Goal: Information Seeking & Learning: Learn about a topic

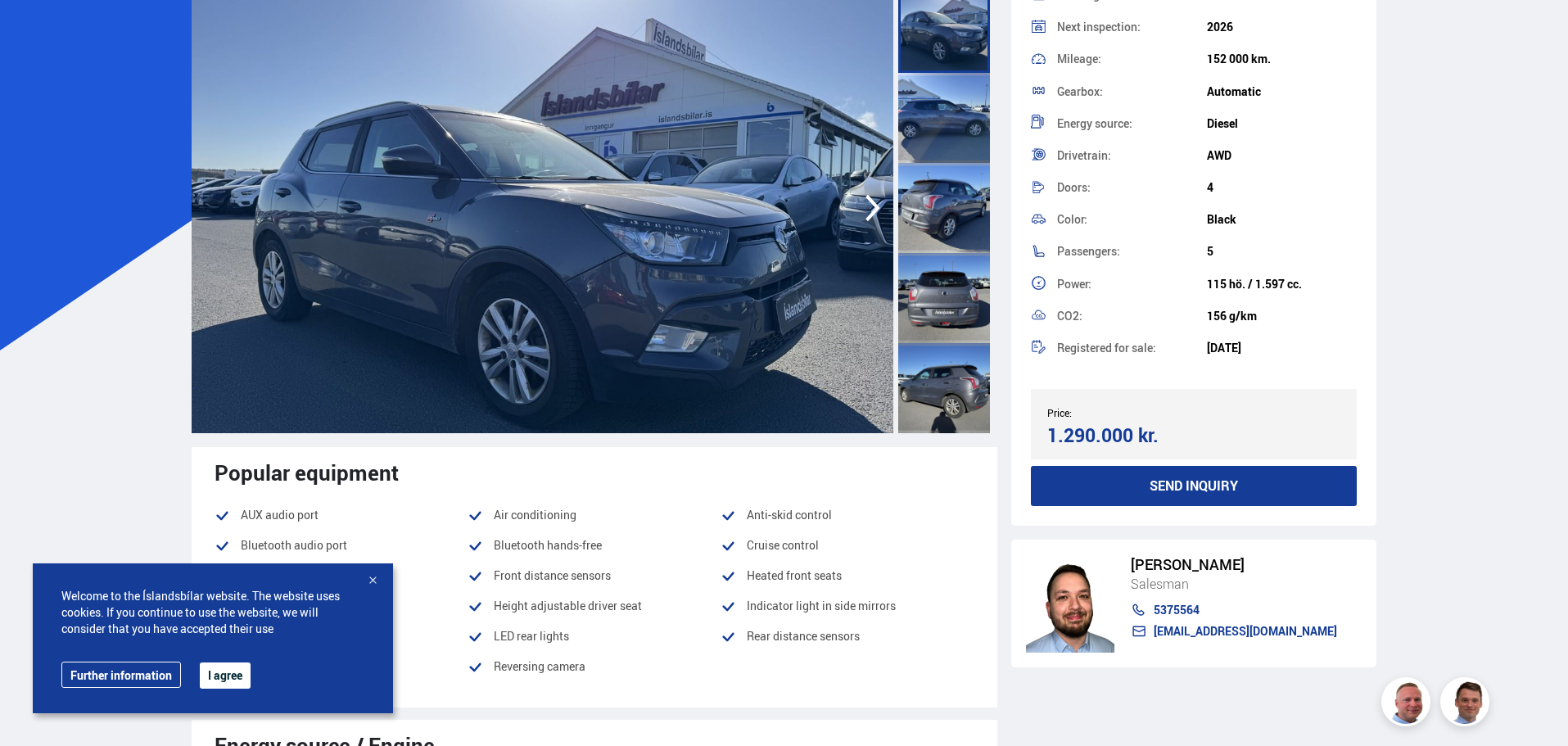
scroll to position [164, 0]
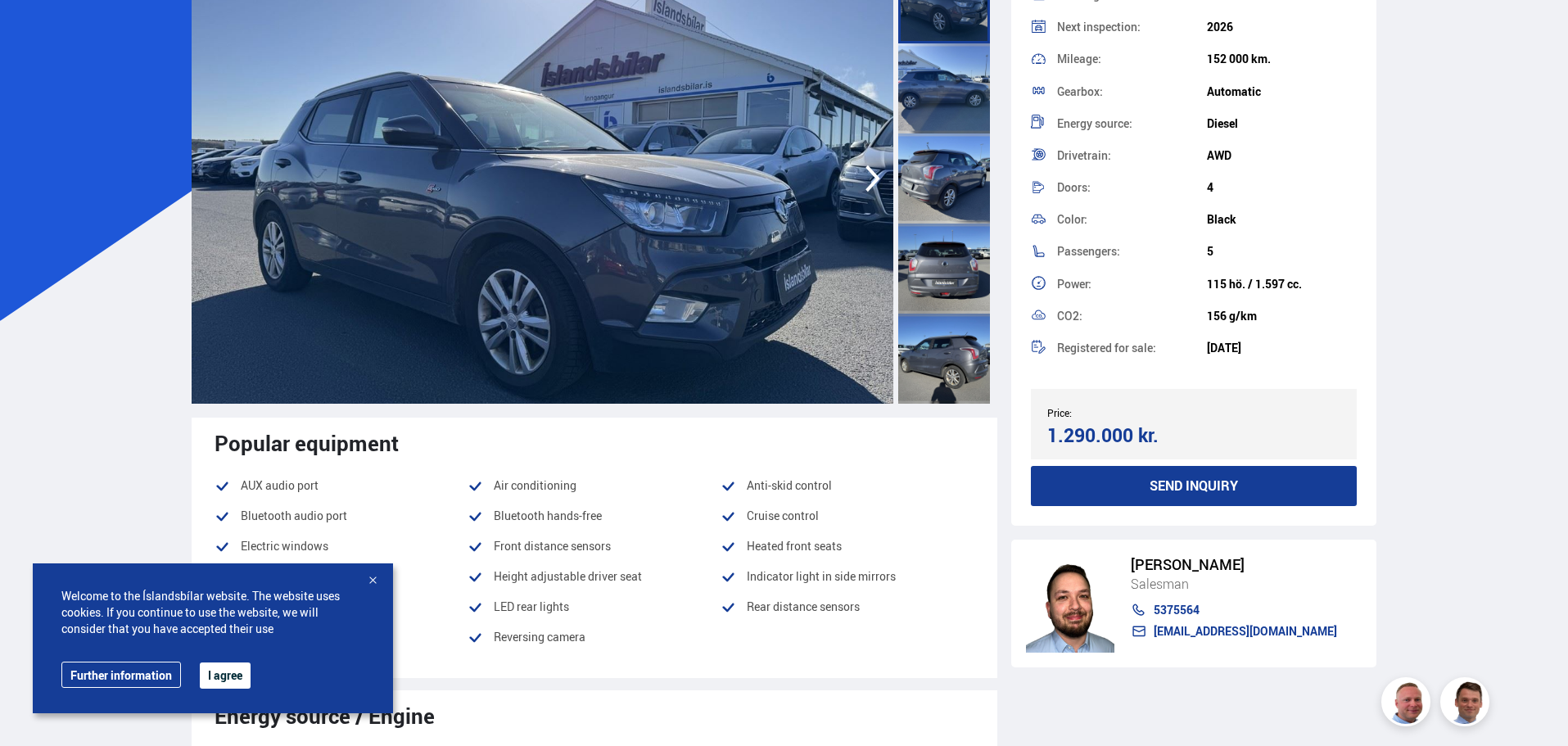
click at [226, 677] on button "I agree" at bounding box center [224, 675] width 51 height 26
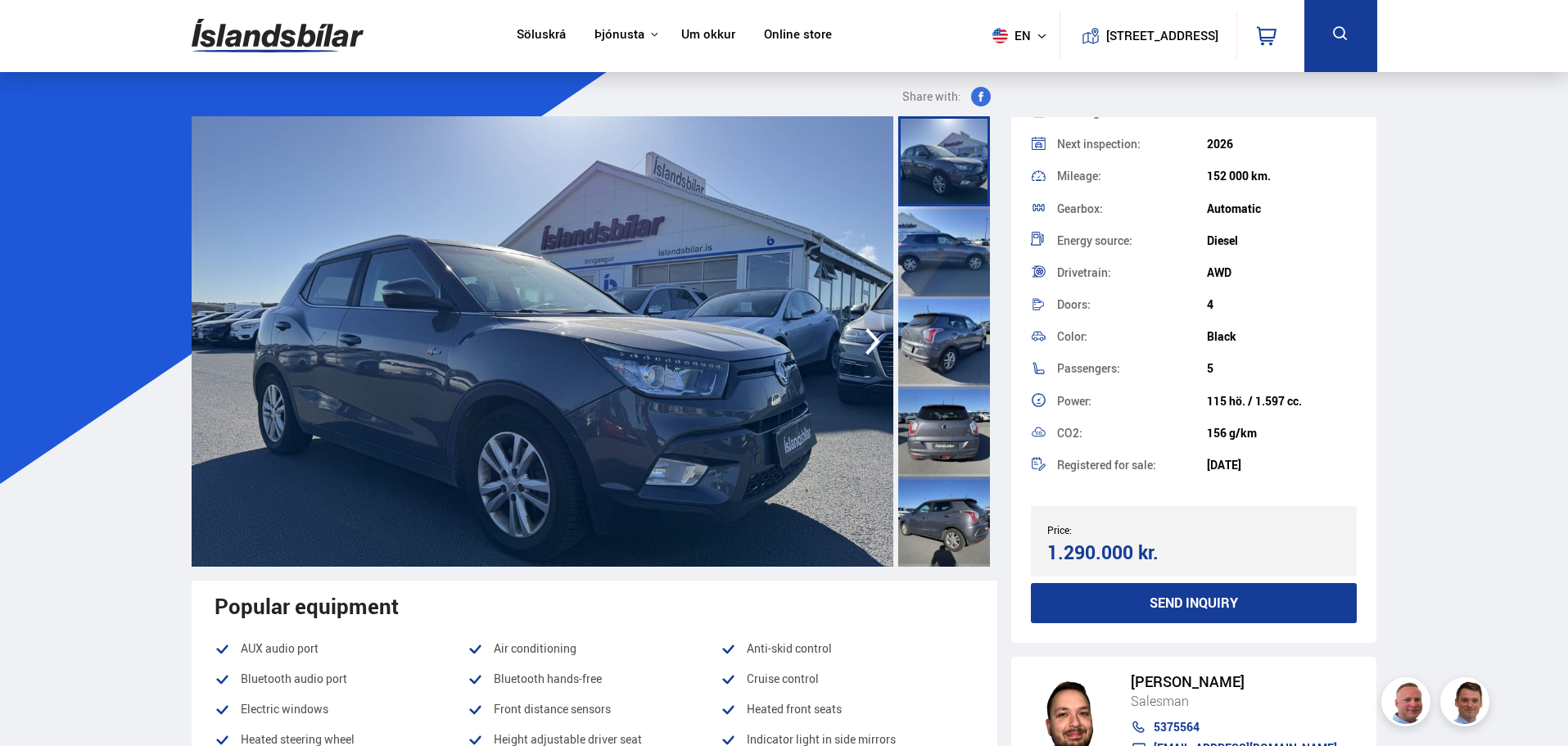
scroll to position [0, 0]
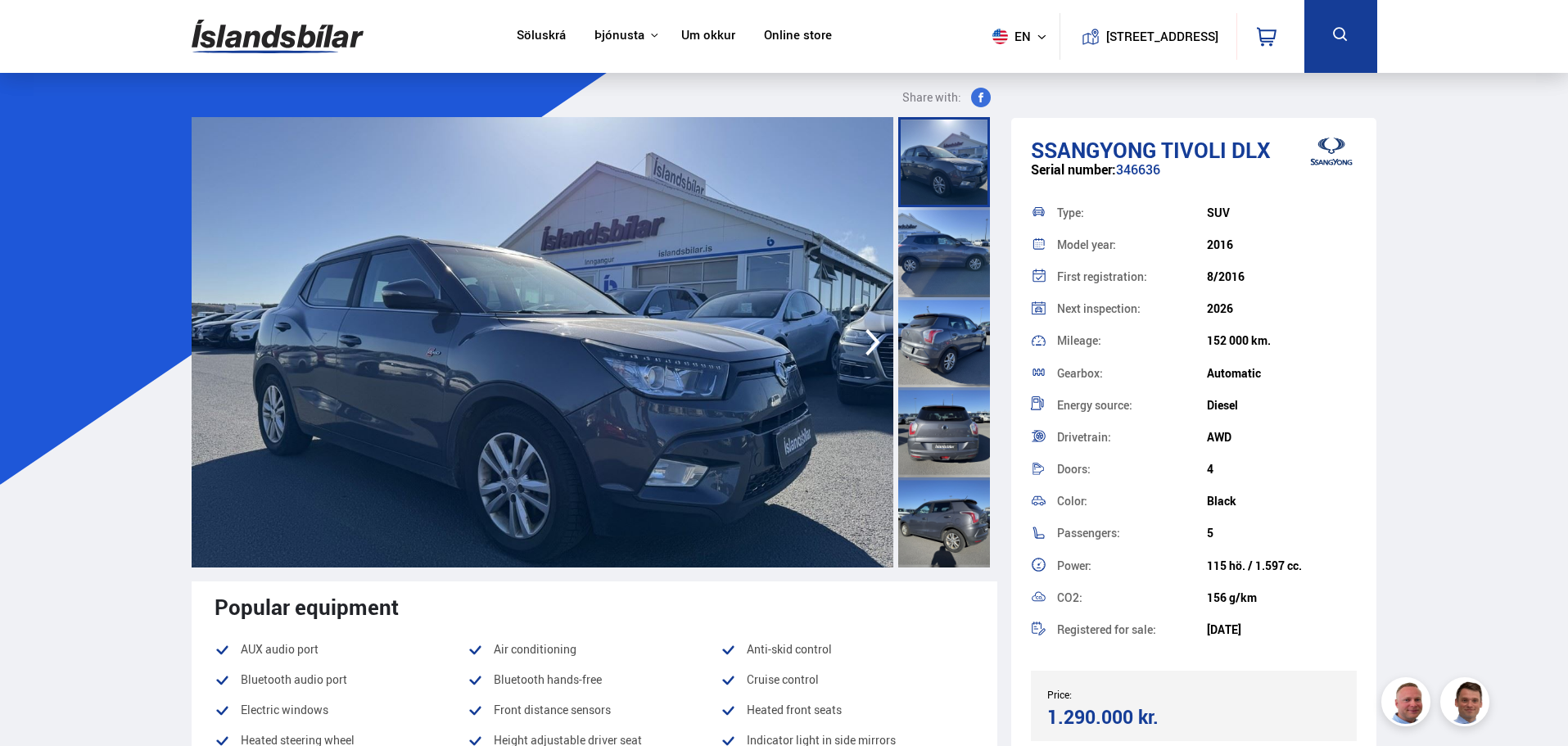
click at [872, 357] on icon "button" at bounding box center [872, 342] width 33 height 39
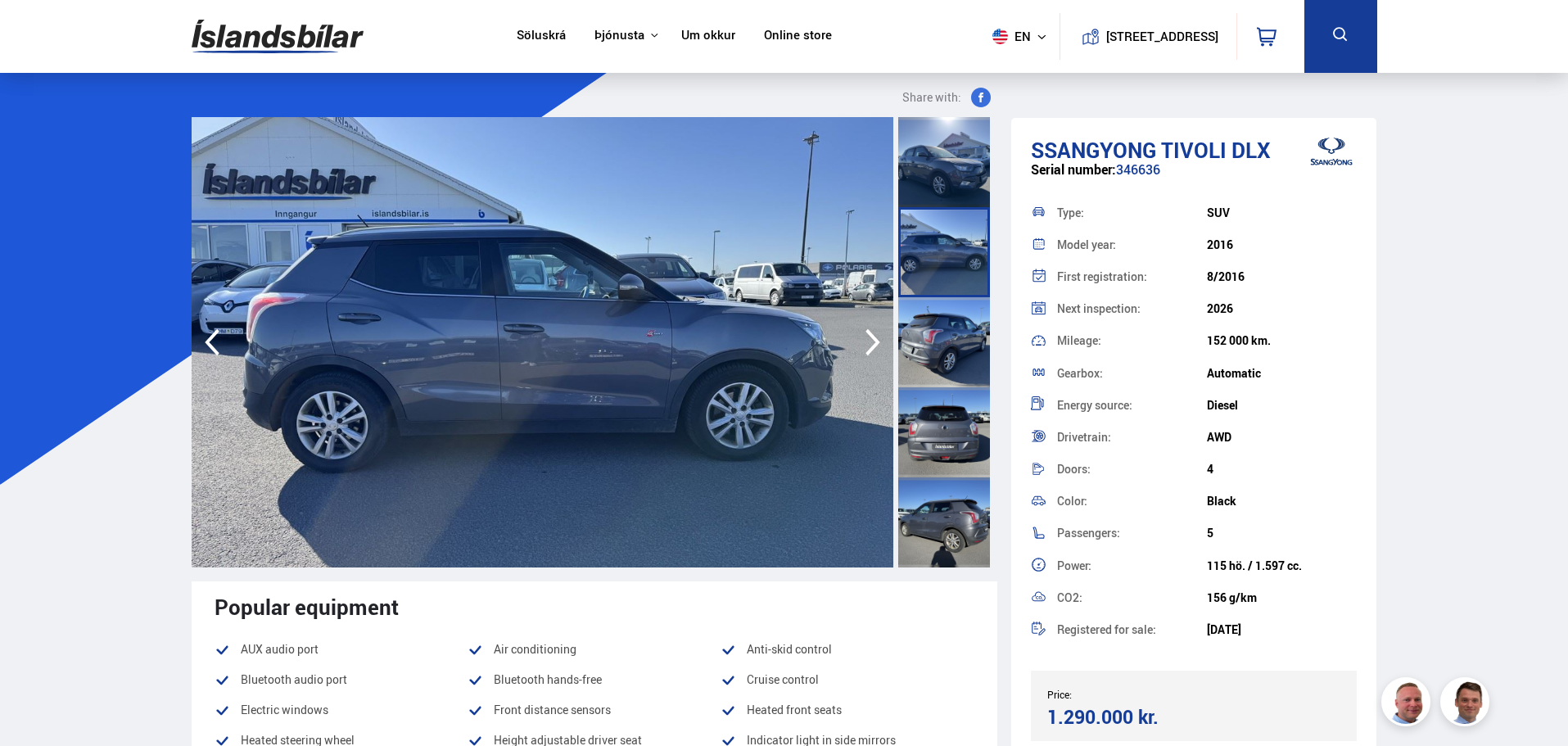
click at [877, 347] on icon "button" at bounding box center [872, 342] width 33 height 39
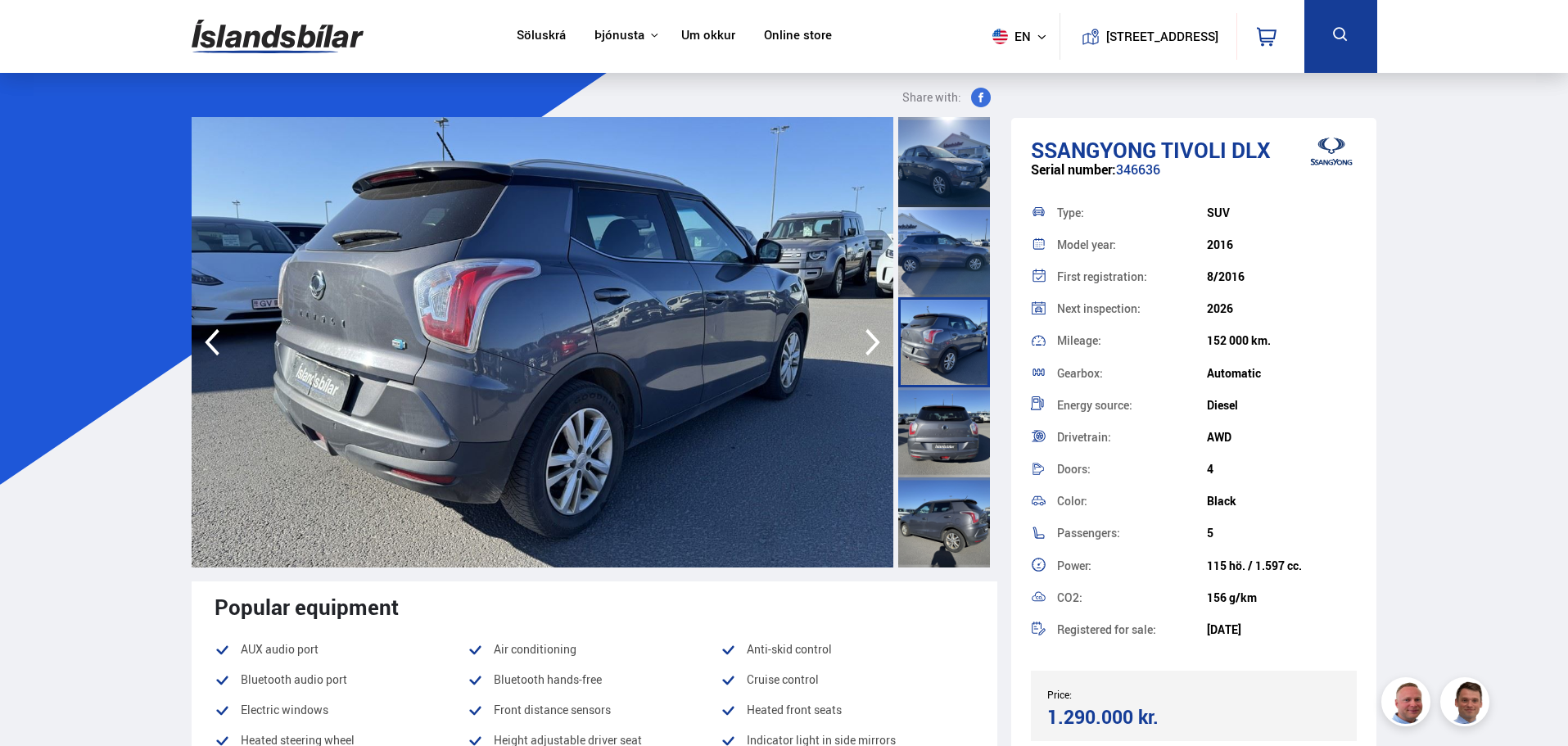
click at [868, 343] on icon "button" at bounding box center [872, 342] width 33 height 39
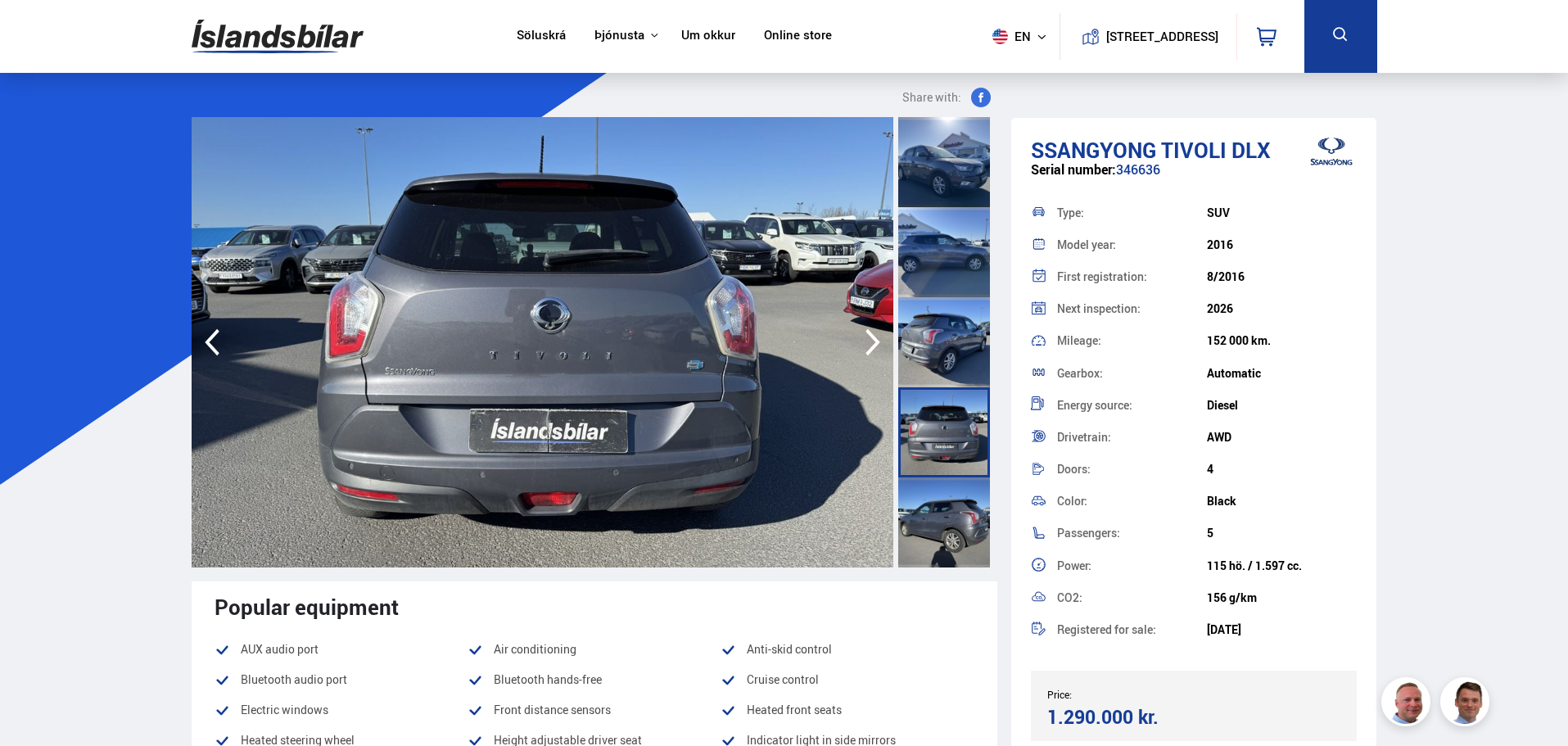
click at [868, 343] on icon "button" at bounding box center [872, 342] width 33 height 39
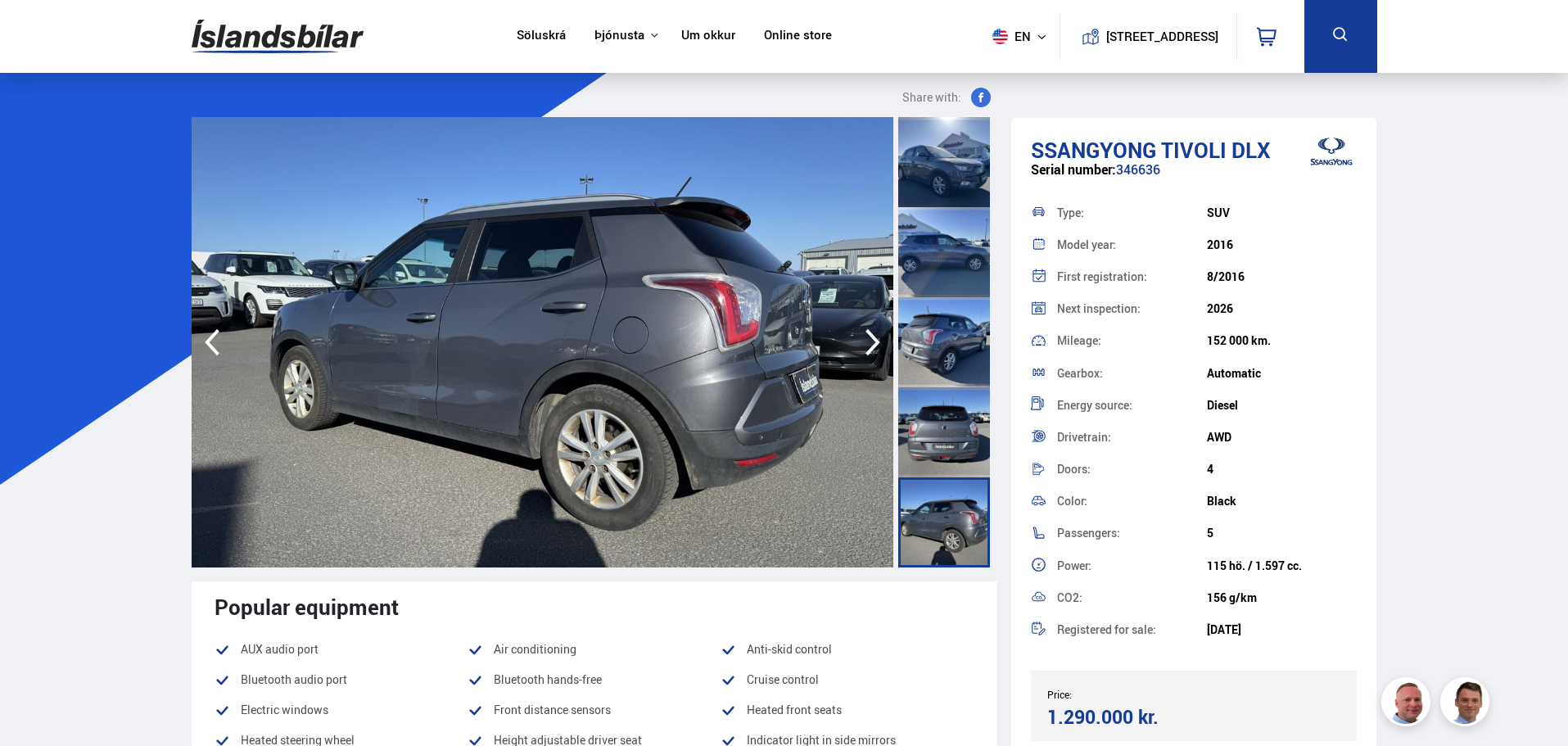
click at [868, 343] on icon "button" at bounding box center [872, 342] width 33 height 39
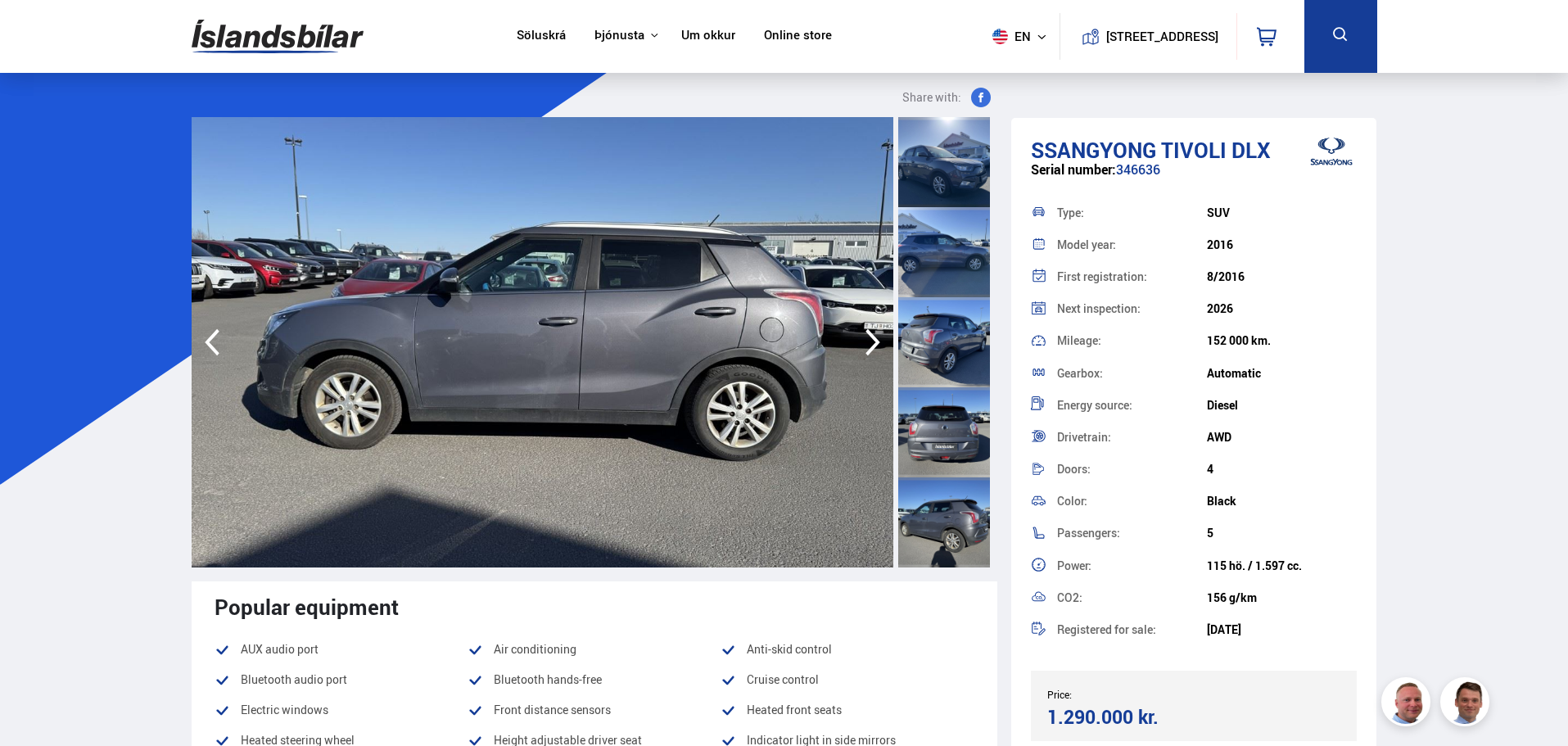
click at [868, 343] on icon "button" at bounding box center [872, 342] width 33 height 39
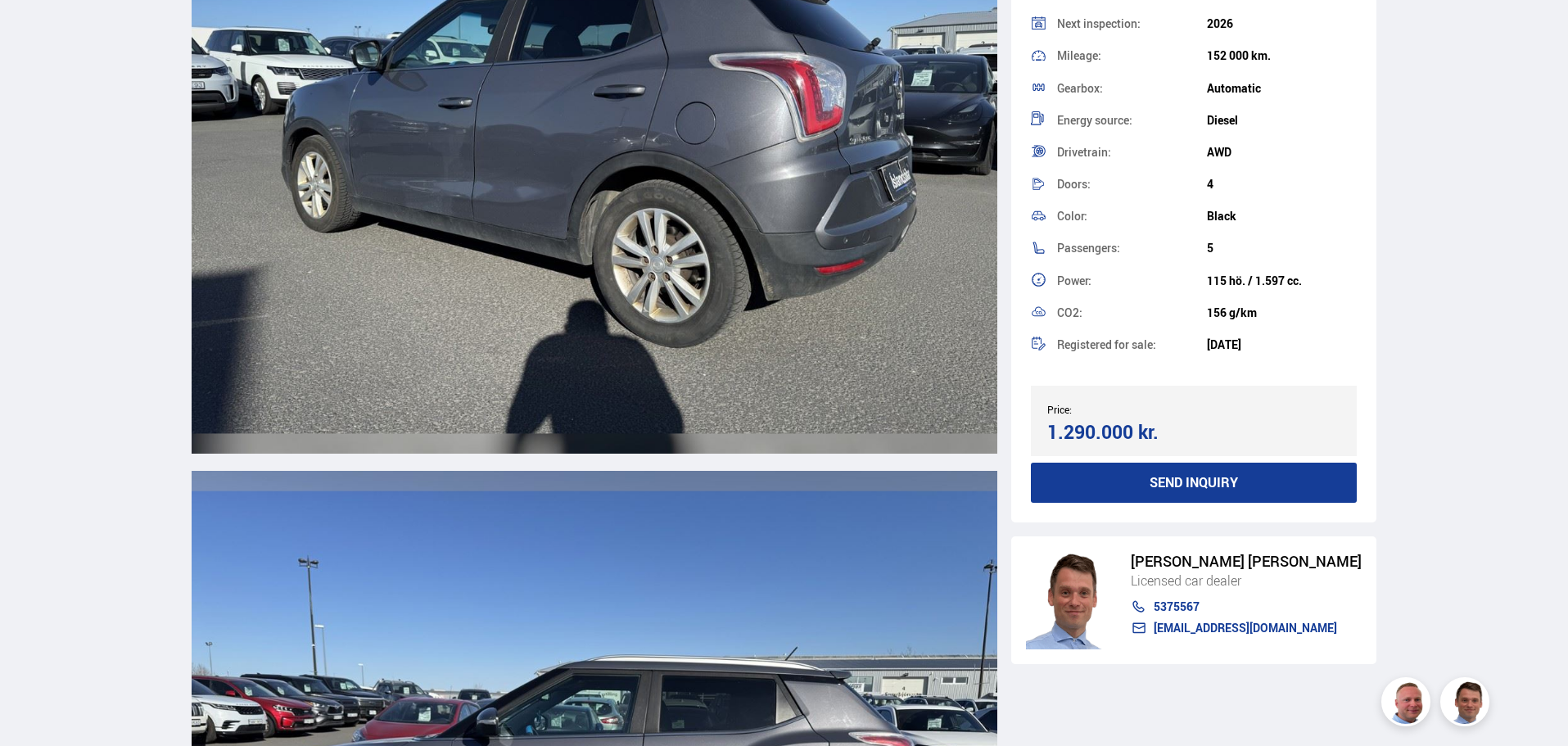
scroll to position [4915, 0]
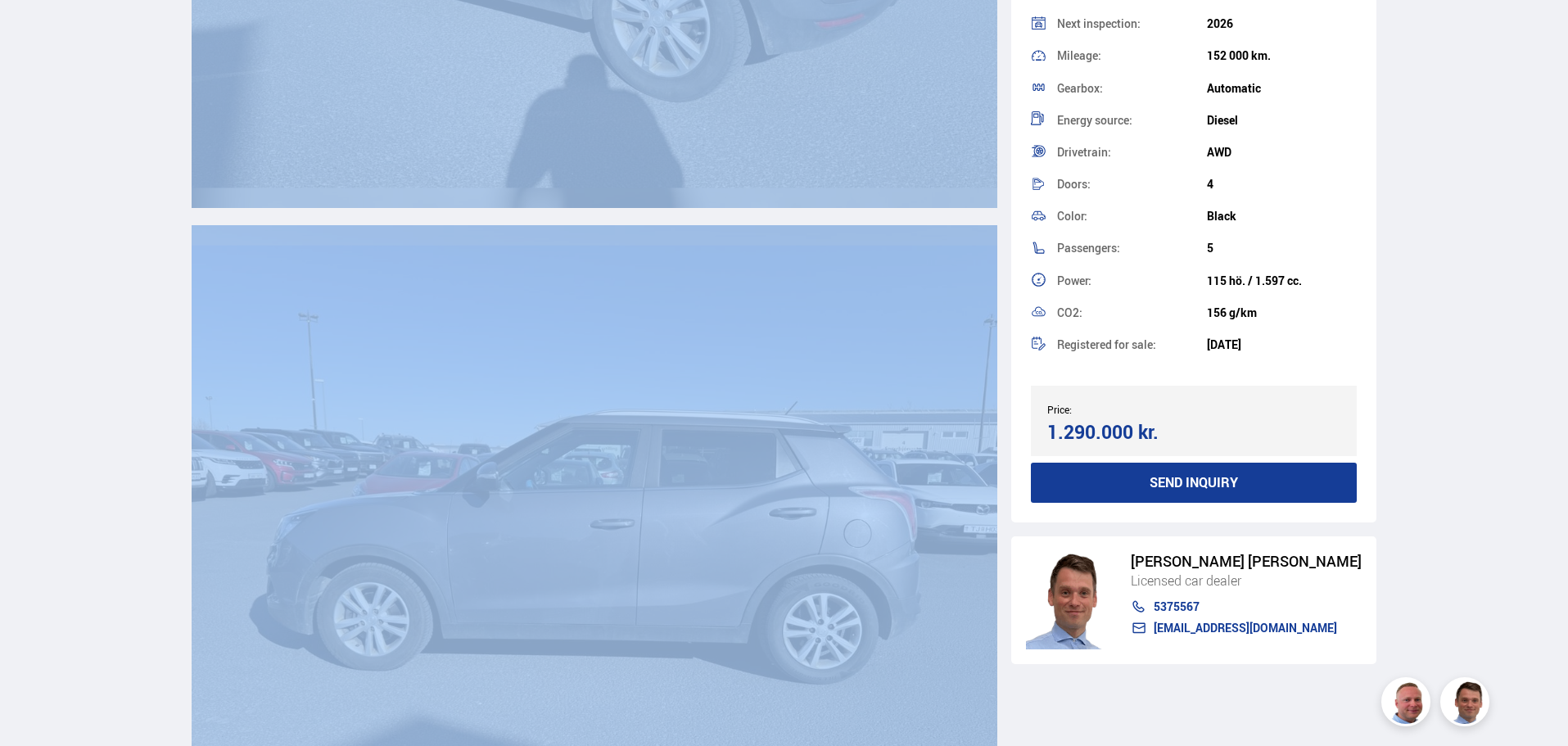
drag, startPoint x: 1378, startPoint y: 442, endPoint x: 1403, endPoint y: 152, distance: 291.1
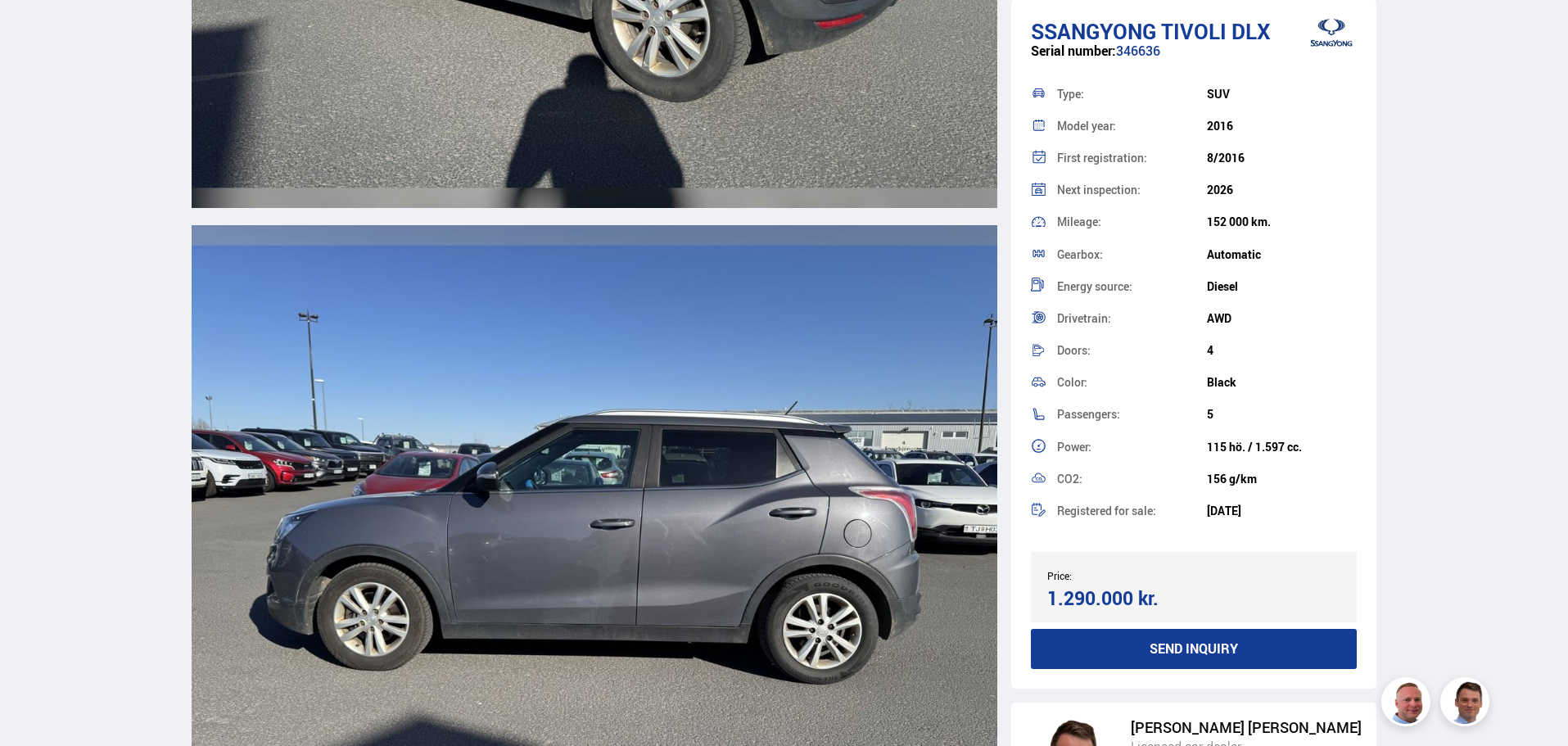
scroll to position [0, 0]
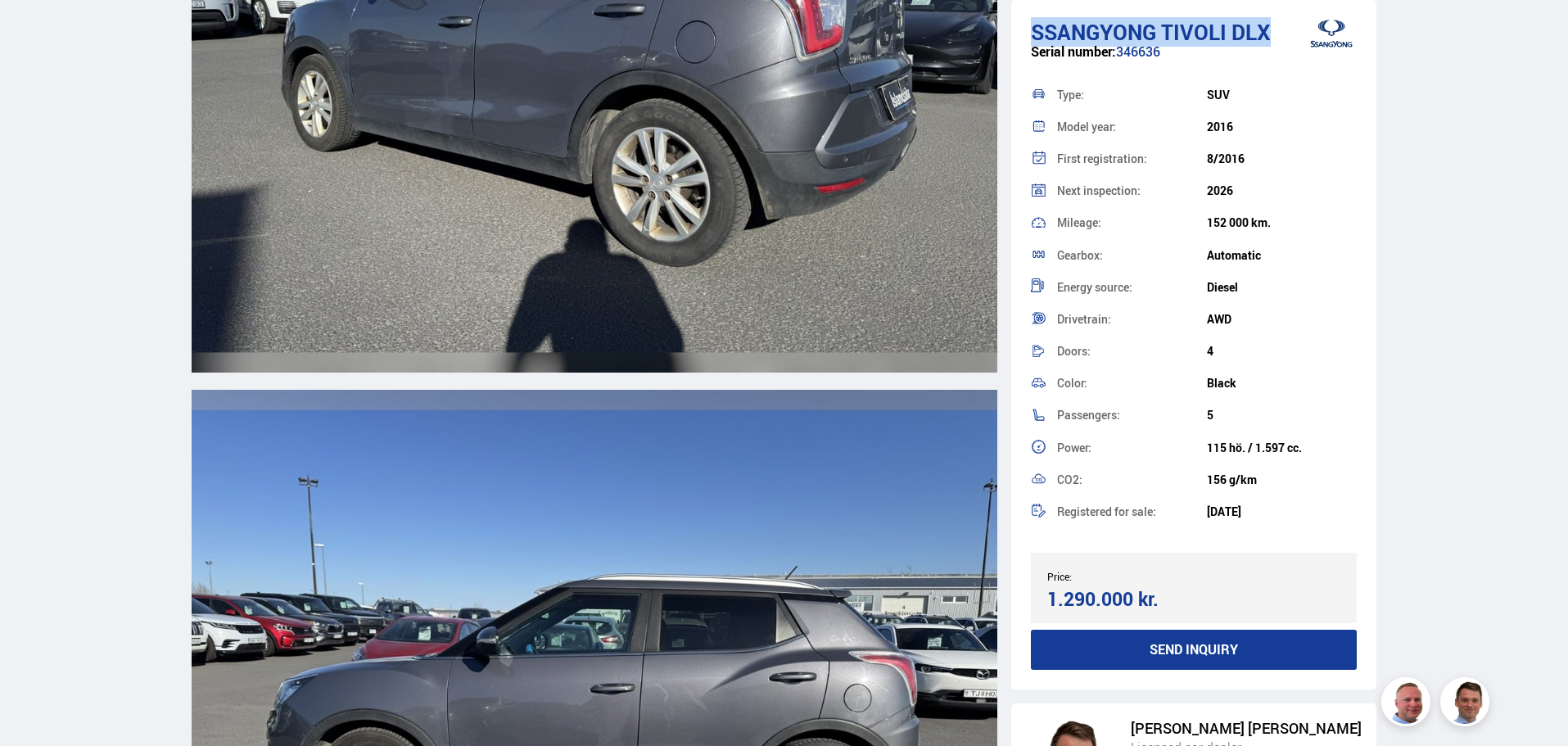
drag, startPoint x: 1035, startPoint y: 33, endPoint x: 1275, endPoint y: 11, distance: 241.0
click at [1275, 11] on div "Ssangyong Tivoli DLX Serial number: 346636 Type: SUV Model year: 2016 First reg…" at bounding box center [1193, 345] width 366 height 690
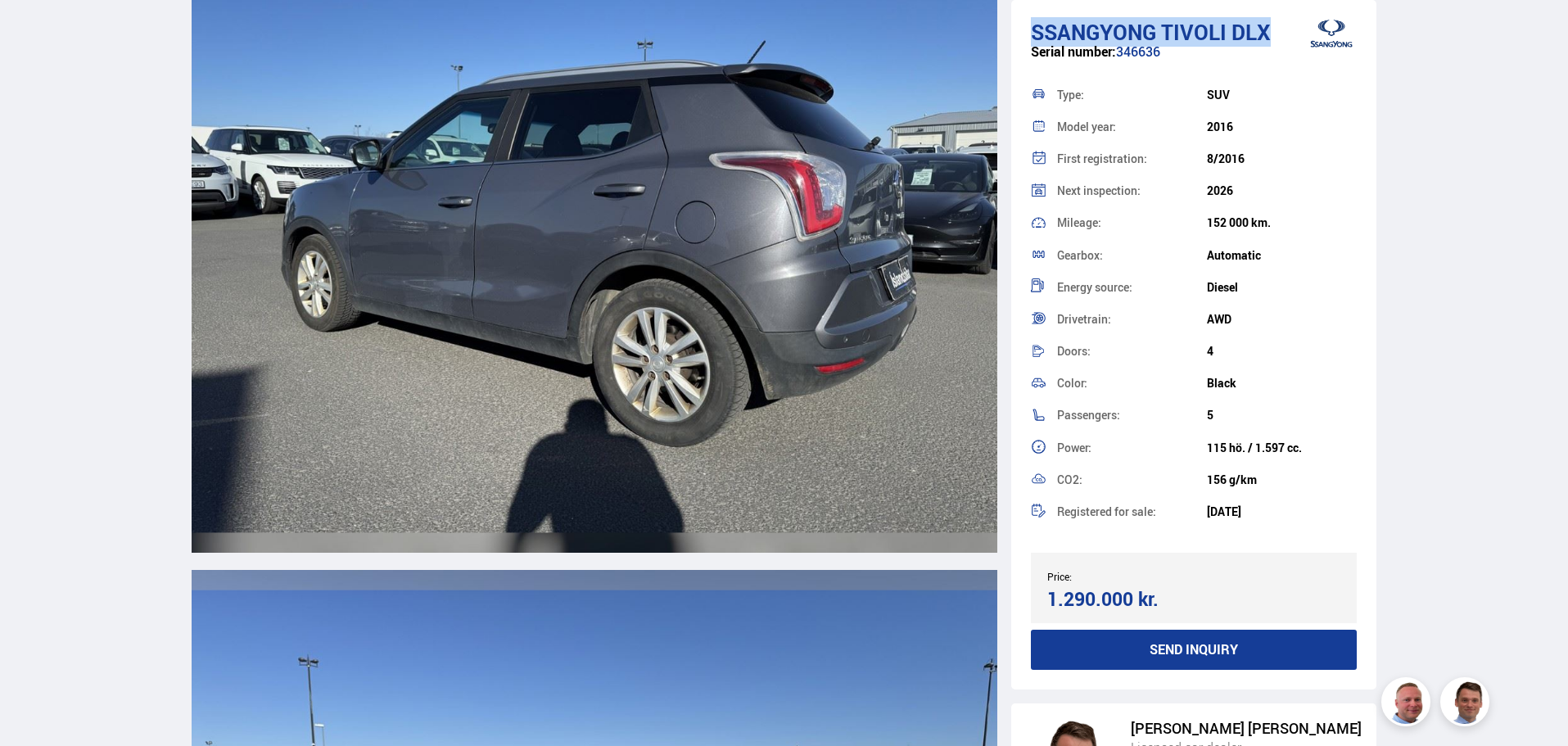
scroll to position [4567, 0]
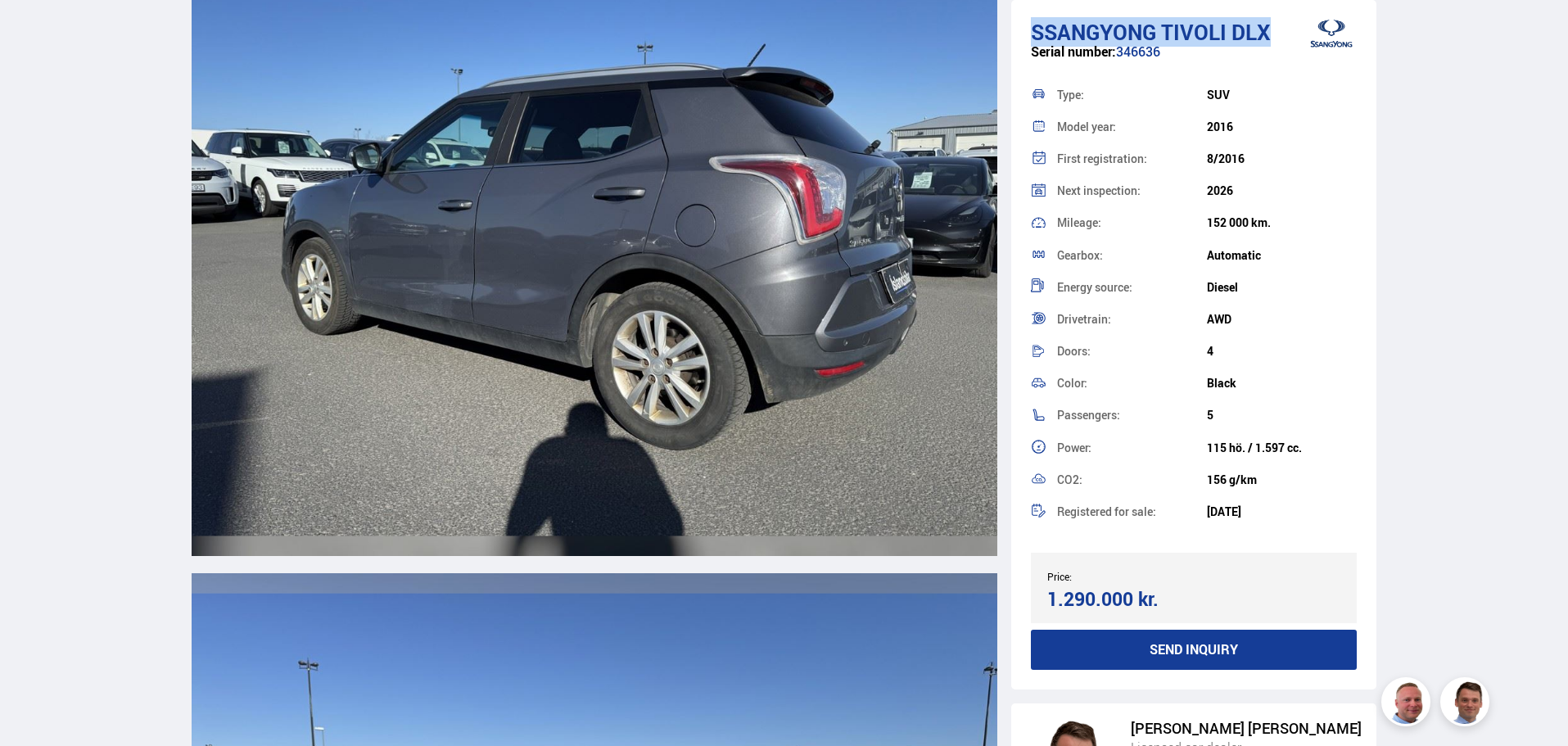
click at [1084, 34] on span "Ssangyong" at bounding box center [1094, 32] width 126 height 30
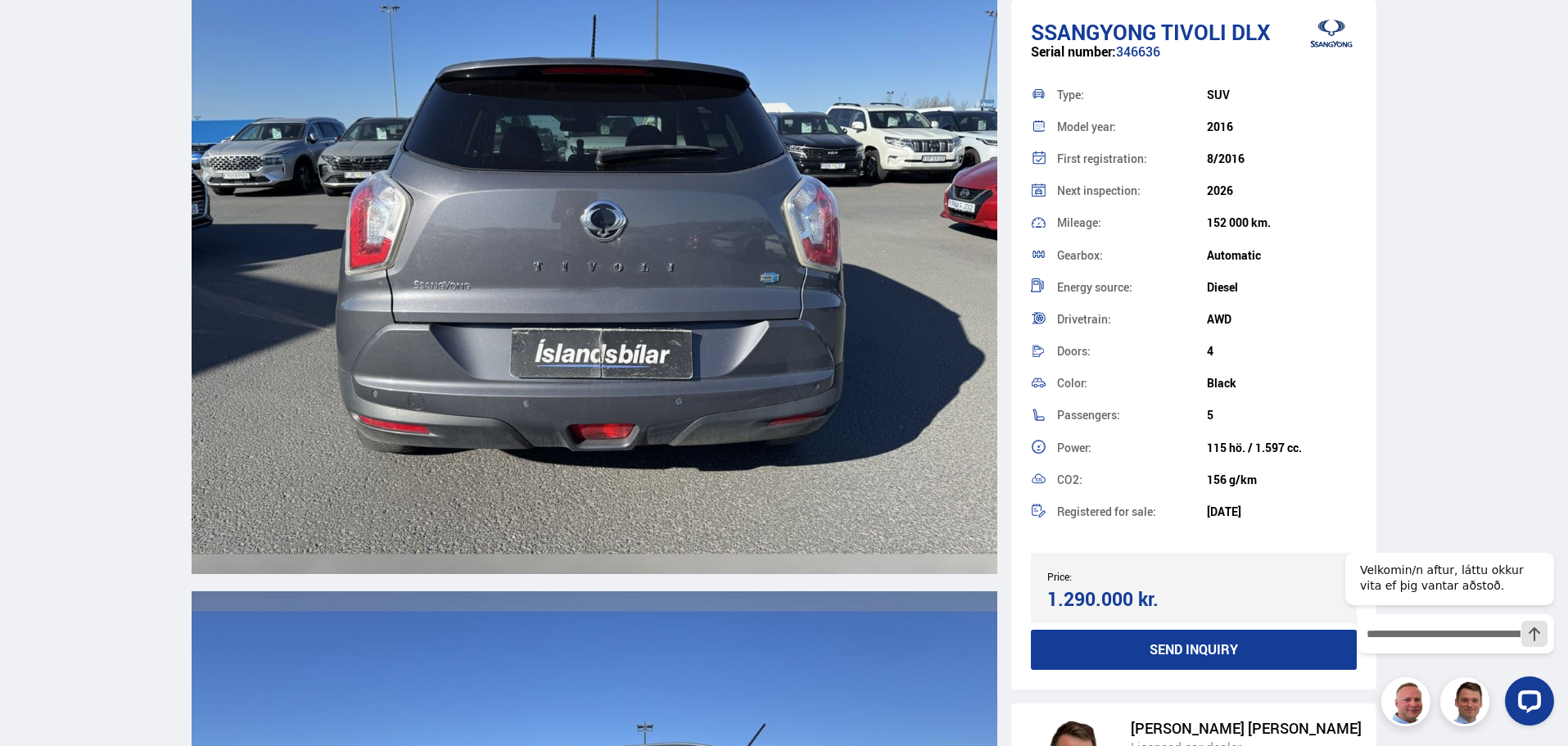
scroll to position [3850, 0]
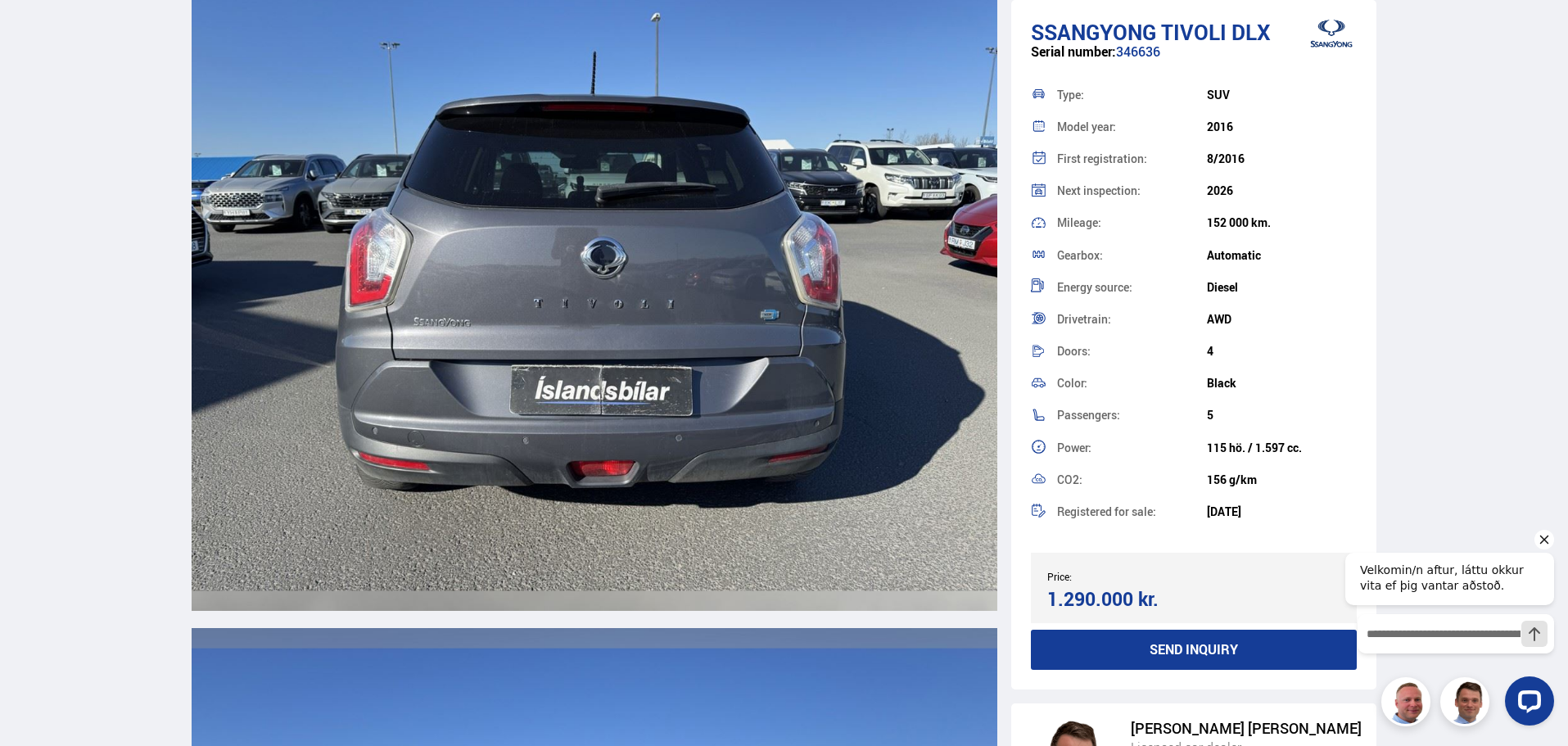
click at [1548, 544] on icon "Hide greeting" at bounding box center [1544, 540] width 20 height 20
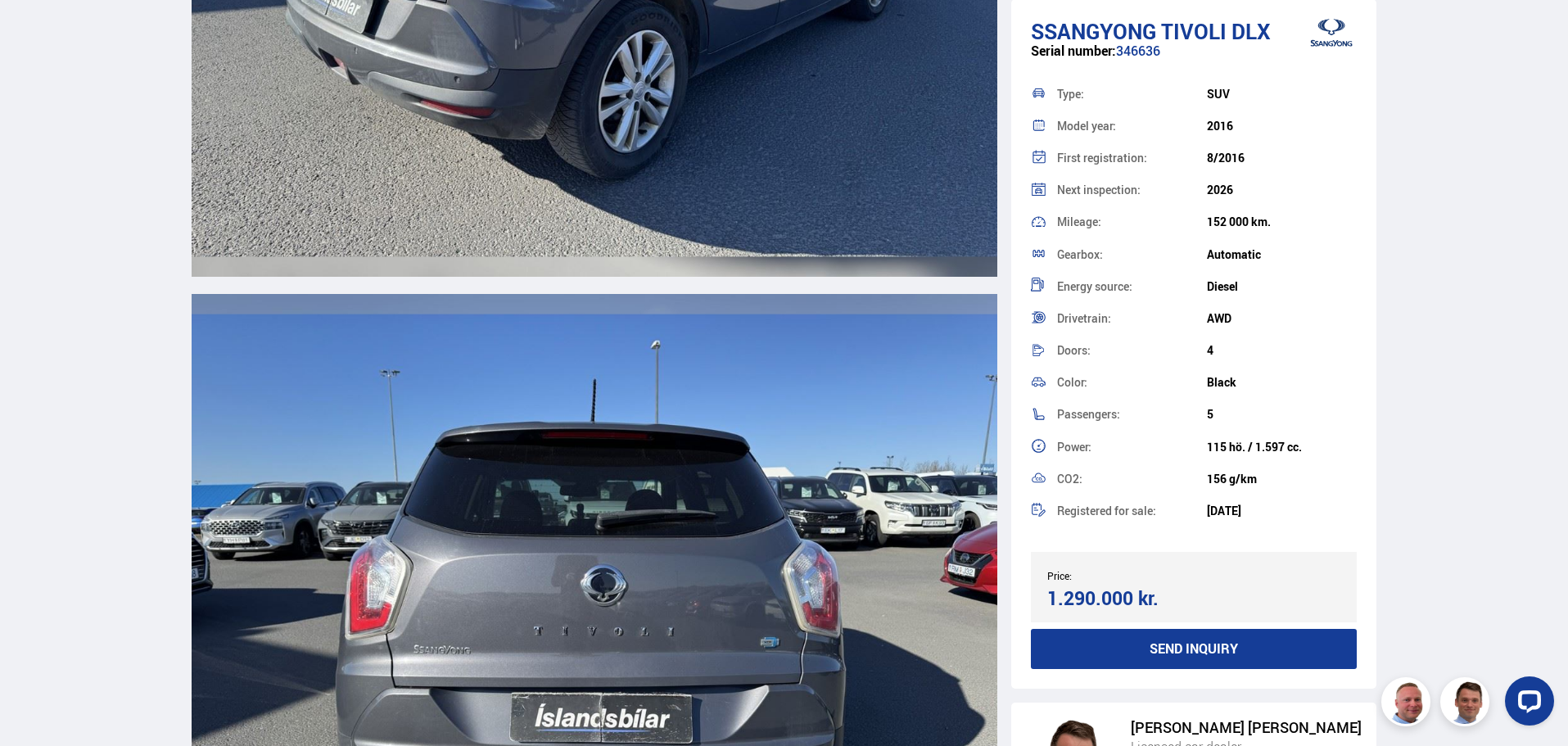
scroll to position [0, 0]
